Goal: Navigation & Orientation: Find specific page/section

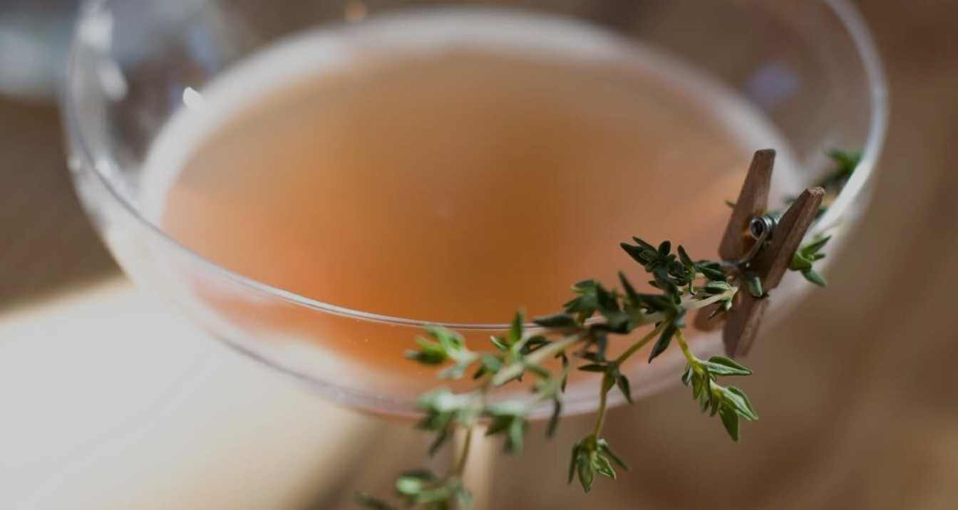
scroll to position [30, 0]
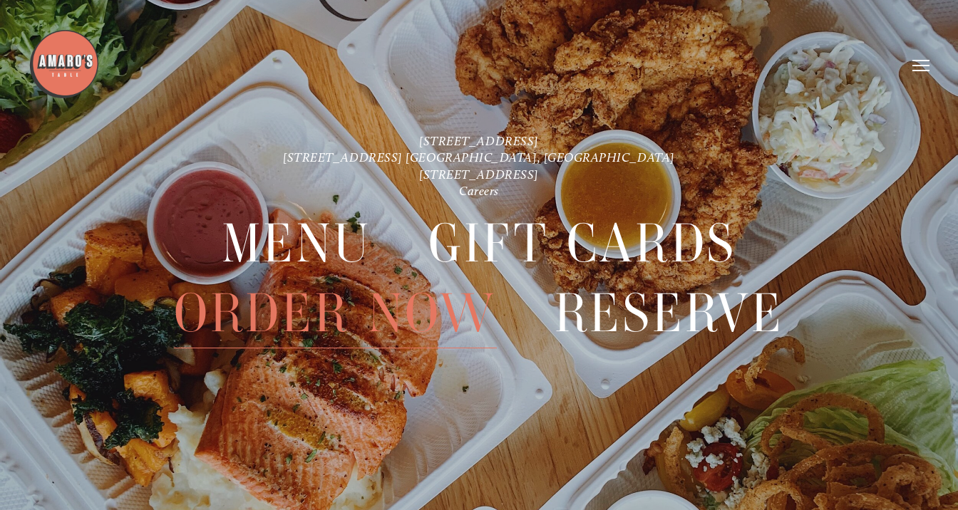
click at [299, 309] on span "Order Now" at bounding box center [335, 314] width 323 height 70
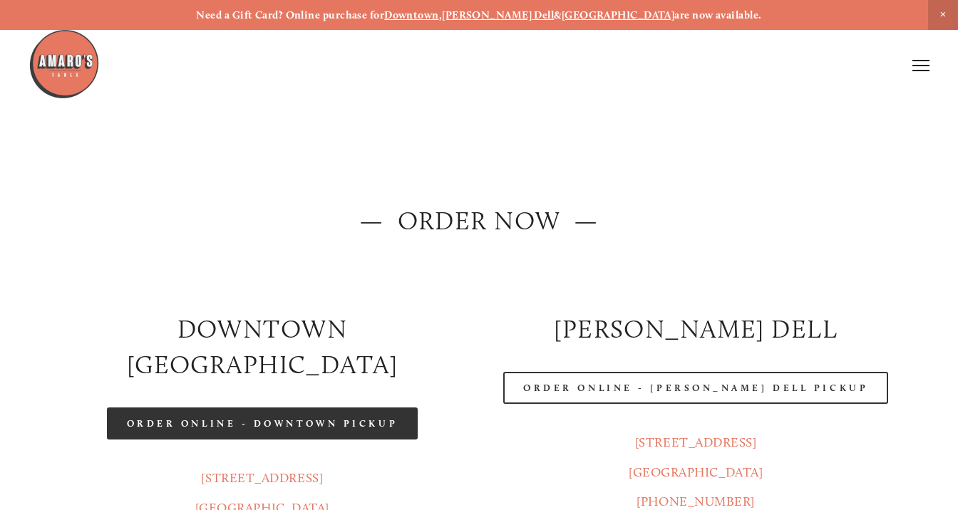
click at [280, 408] on link "Order Online - Downtown pickup" at bounding box center [263, 424] width 312 height 32
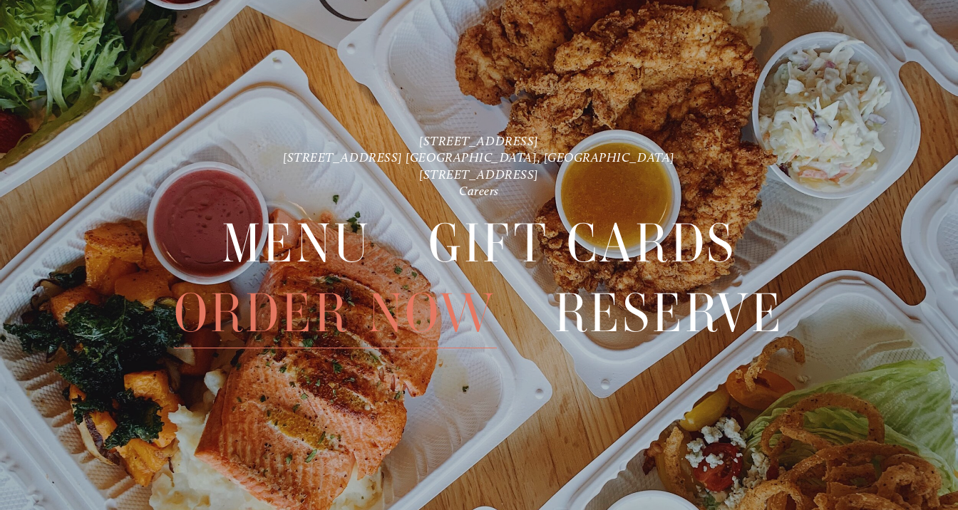
scroll to position [30, 0]
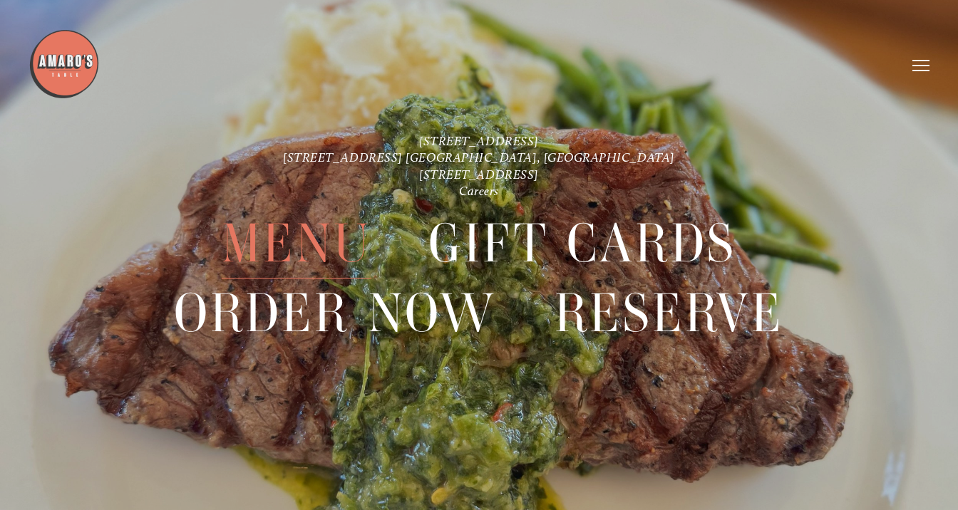
click at [339, 254] on span "Menu" at bounding box center [297, 244] width 150 height 70
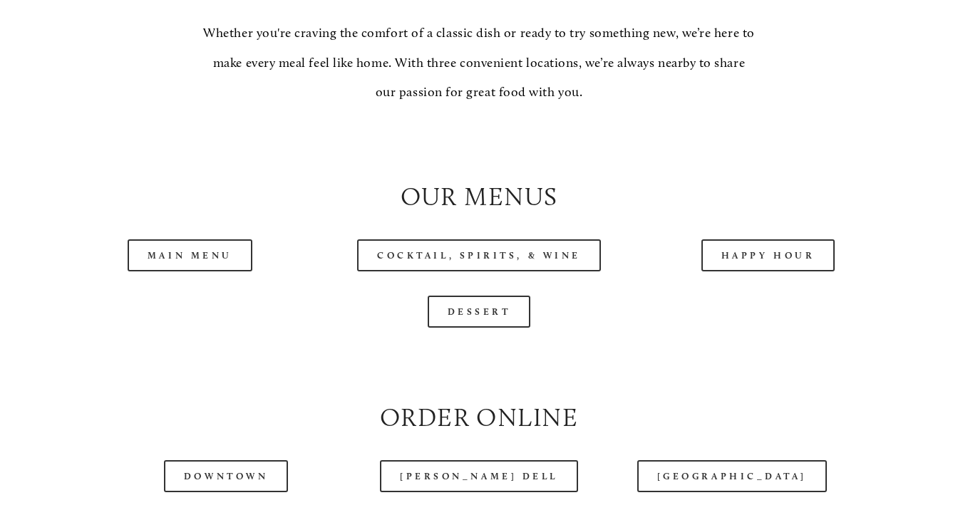
scroll to position [1251, 0]
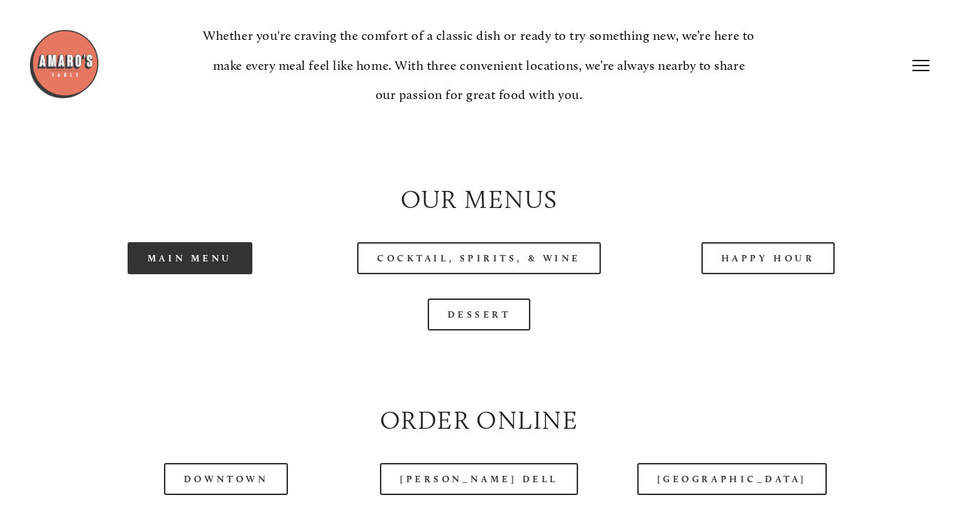
click at [210, 262] on link "Main Menu" at bounding box center [190, 258] width 125 height 32
click at [234, 258] on link "Main Menu" at bounding box center [190, 258] width 125 height 32
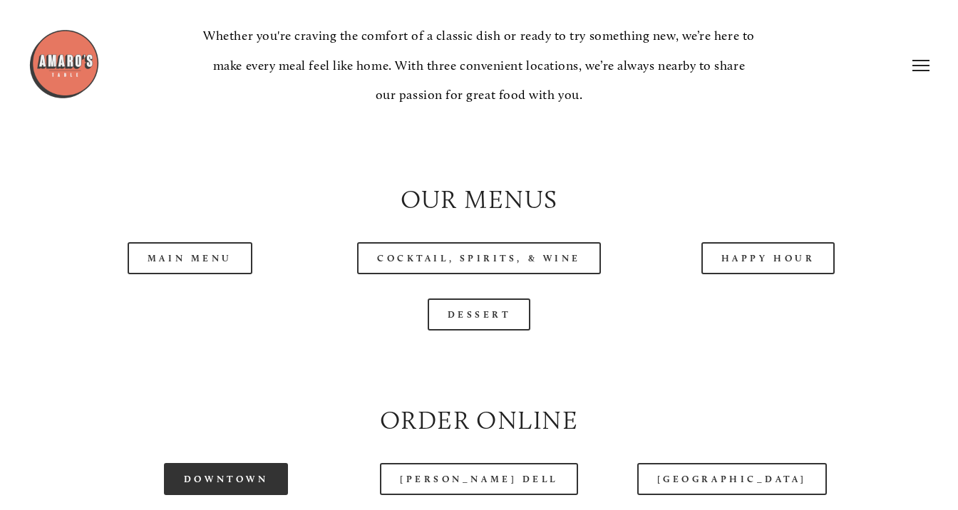
click at [238, 477] on link "Downtown" at bounding box center [226, 479] width 124 height 32
